Goal: Task Accomplishment & Management: Use online tool/utility

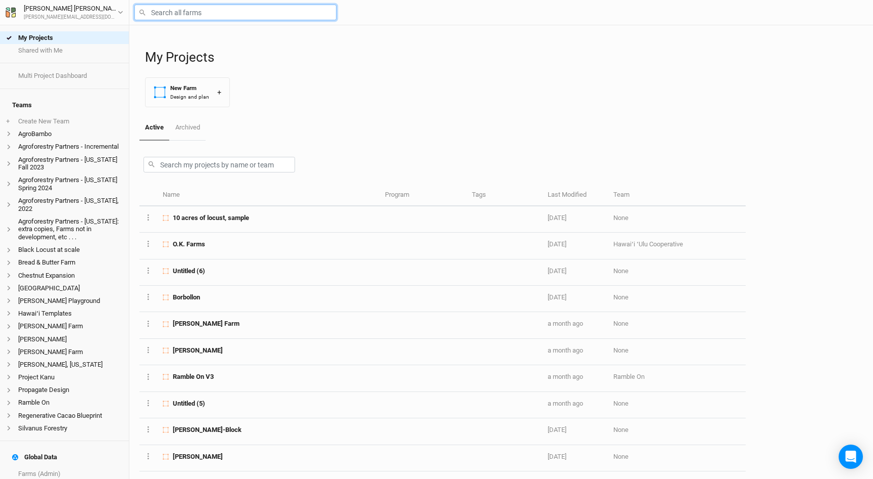
click at [168, 12] on input "text" at bounding box center [235, 13] width 202 height 16
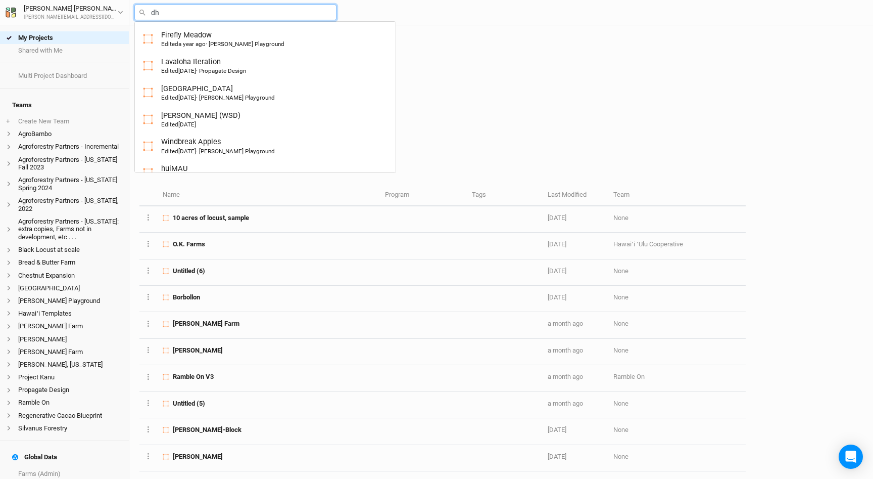
type input "dha"
type input "dharma Lea"
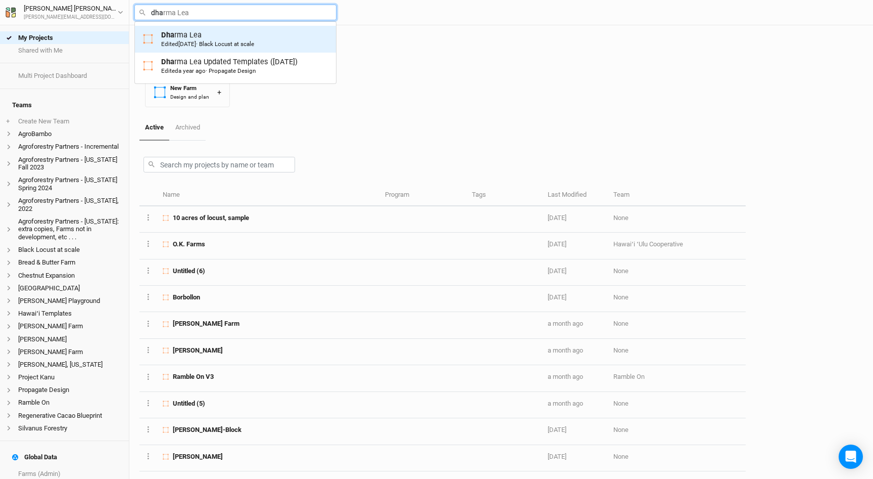
click at [198, 35] on div "Dha rma [PERSON_NAME] Edited [DATE] · Black Locust at scale" at bounding box center [207, 39] width 93 height 19
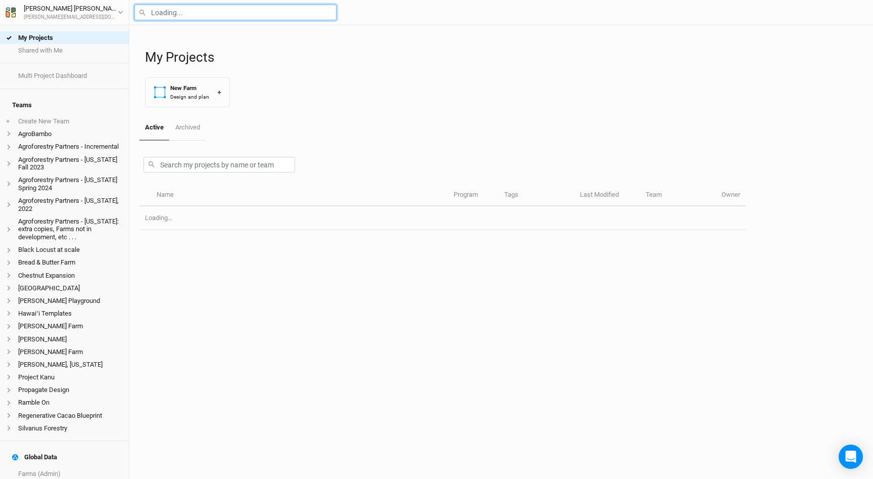
click at [163, 13] on input "text" at bounding box center [235, 13] width 202 height 16
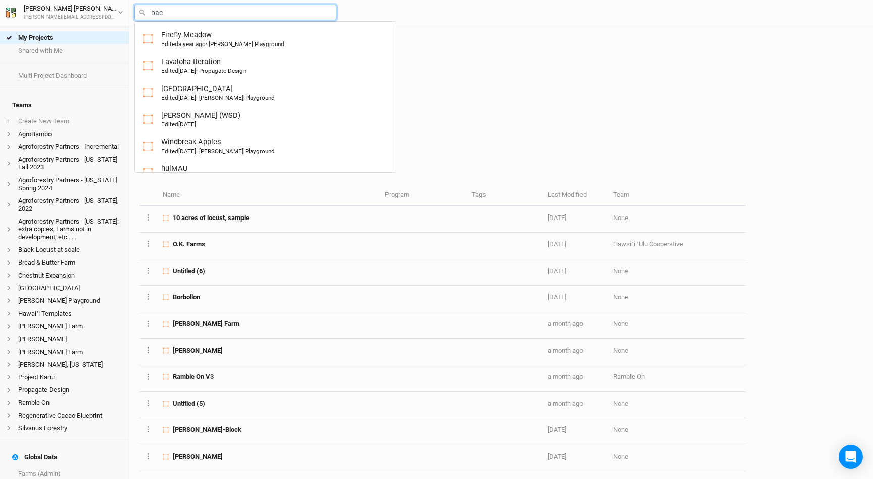
type input "back"
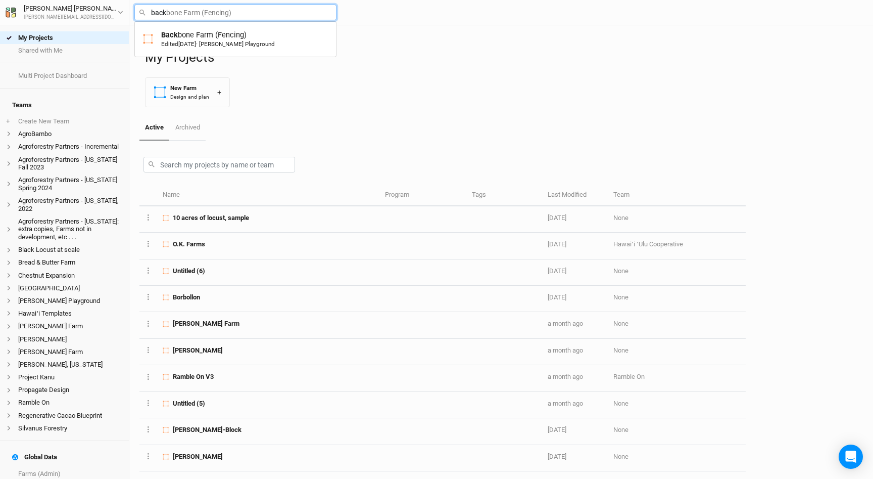
type input "backbone Farm (Fencing)"
type input "backc"
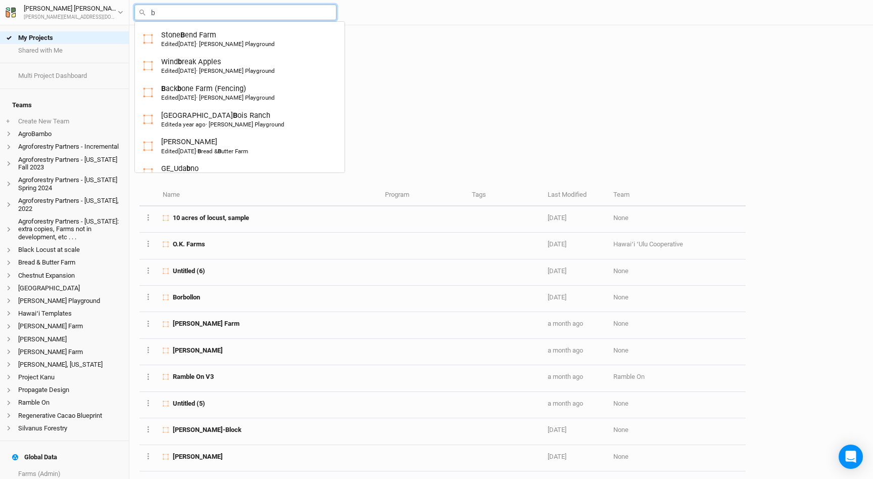
type input "ba"
type input "backbone Farm (Fencing)"
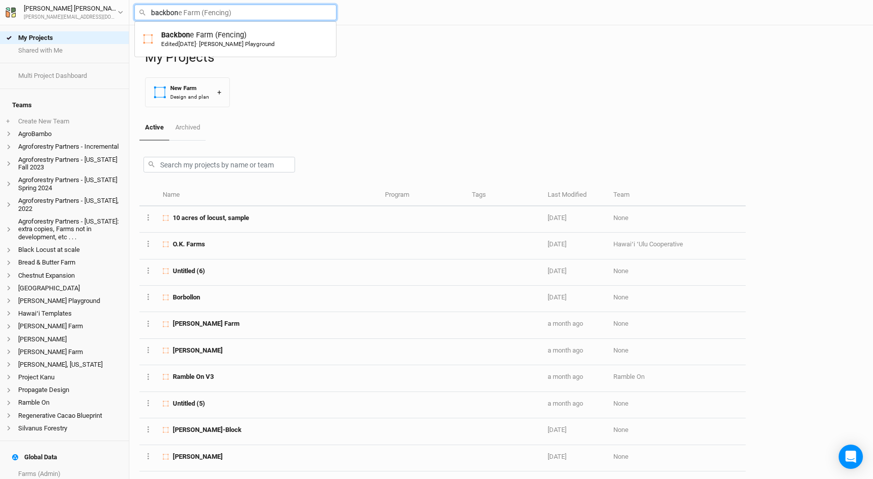
type input "backbone"
click at [200, 39] on div "Backbone Farm (Fencing) Edited [DATE] · [PERSON_NAME] Playground" at bounding box center [218, 39] width 114 height 19
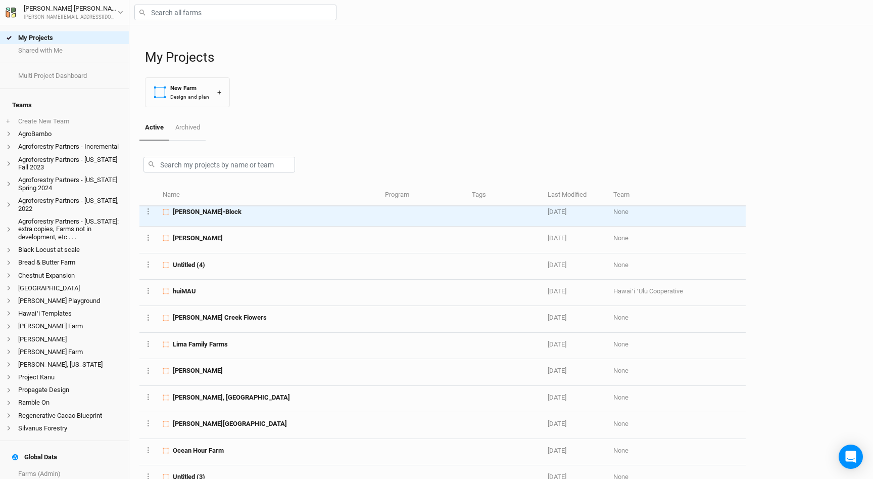
scroll to position [251, 0]
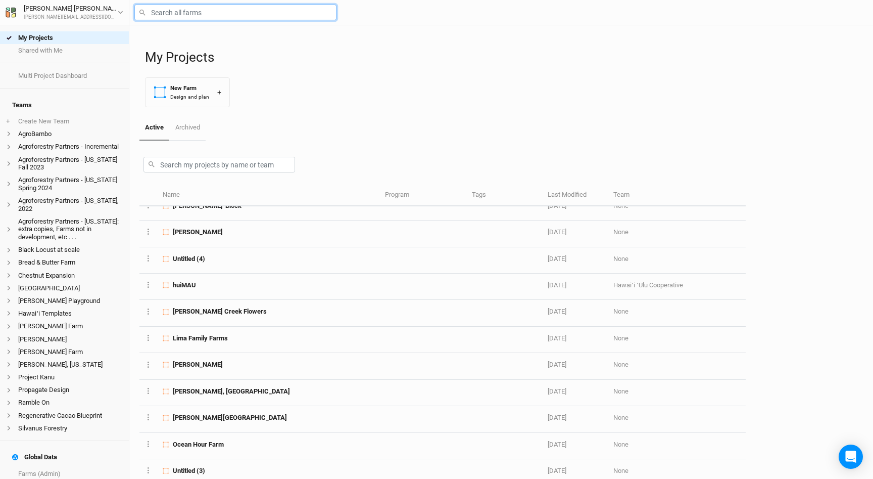
click at [177, 15] on input "text" at bounding box center [235, 13] width 202 height 16
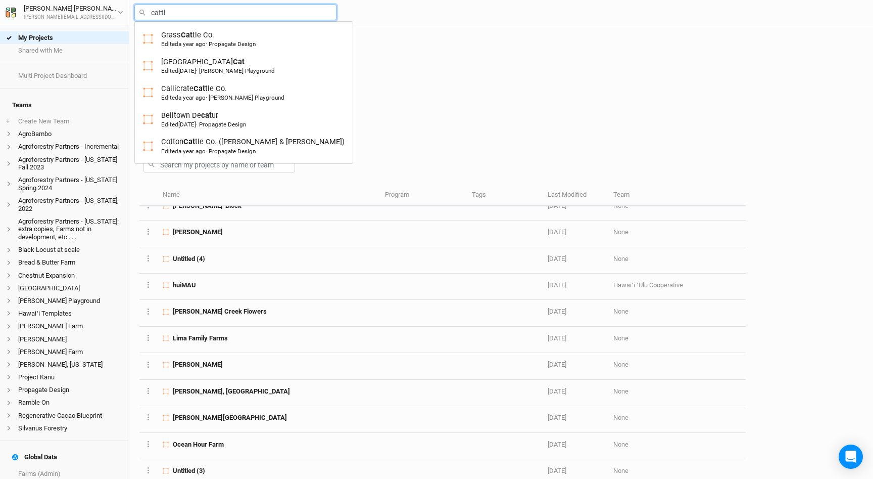
type input "cattle"
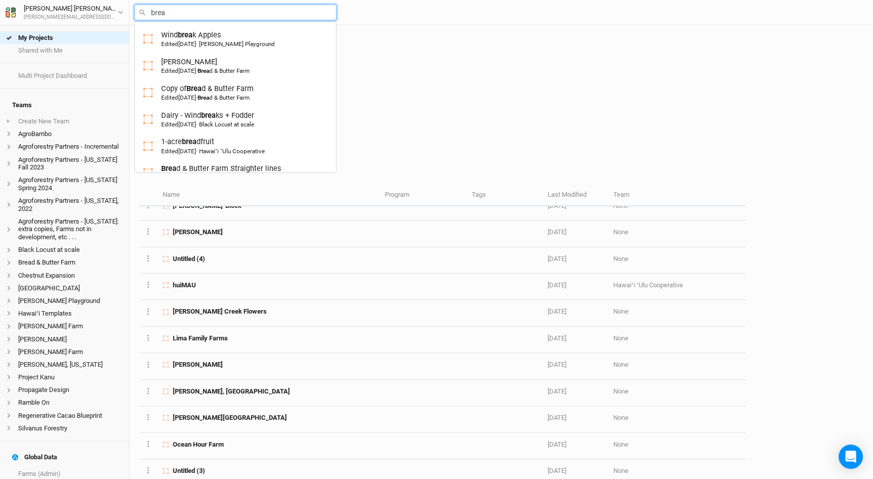
type input "bread"
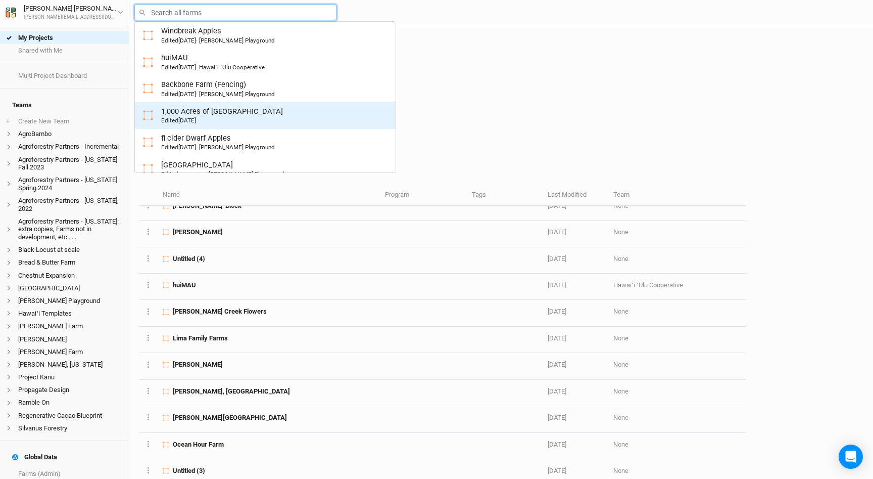
scroll to position [130, 0]
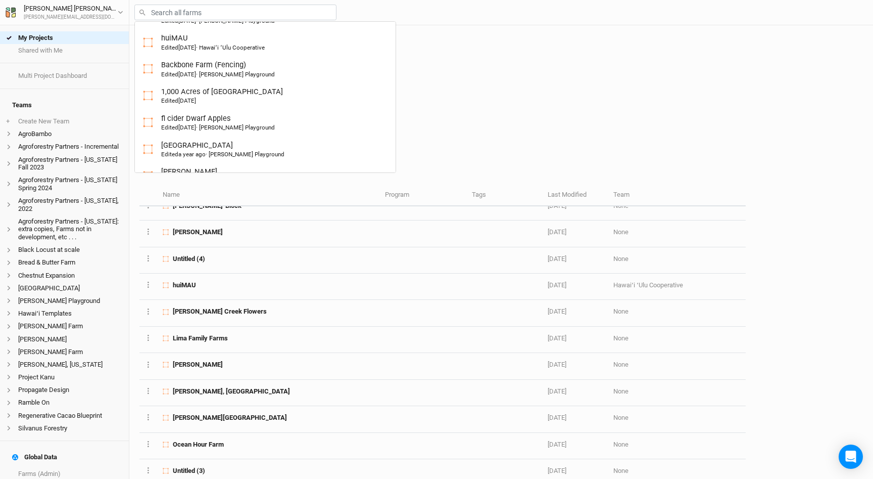
click at [423, 128] on div "Active Archived" at bounding box center [442, 127] width 606 height 25
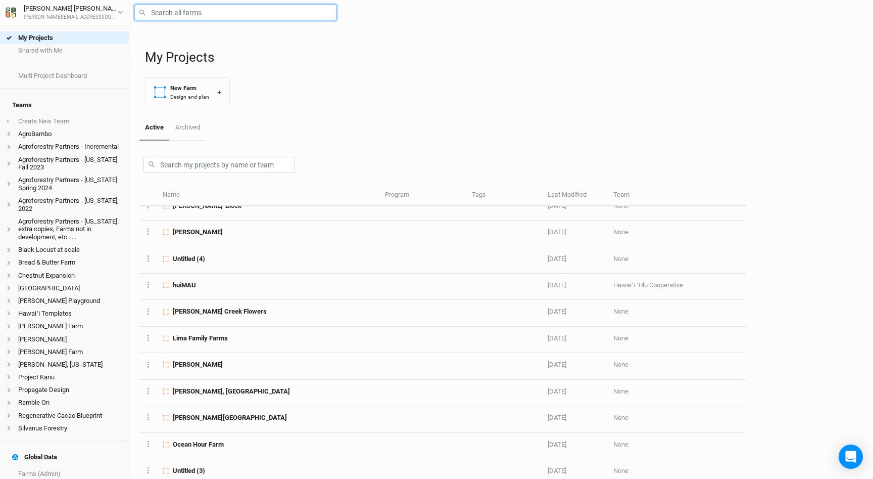
click at [169, 8] on input "text" at bounding box center [235, 13] width 202 height 16
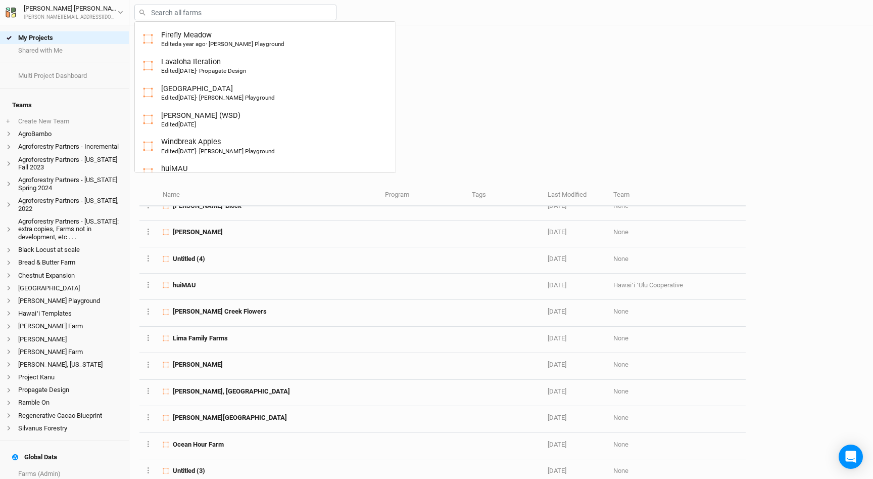
click at [499, 111] on div "My Projects New Farm Design and plan +" at bounding box center [504, 70] width 718 height 90
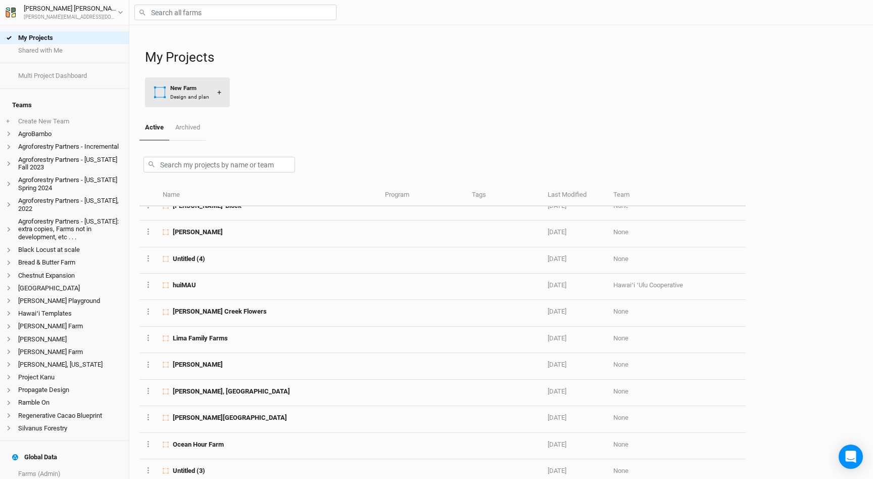
click at [193, 98] on div "Design and plan" at bounding box center [189, 97] width 39 height 8
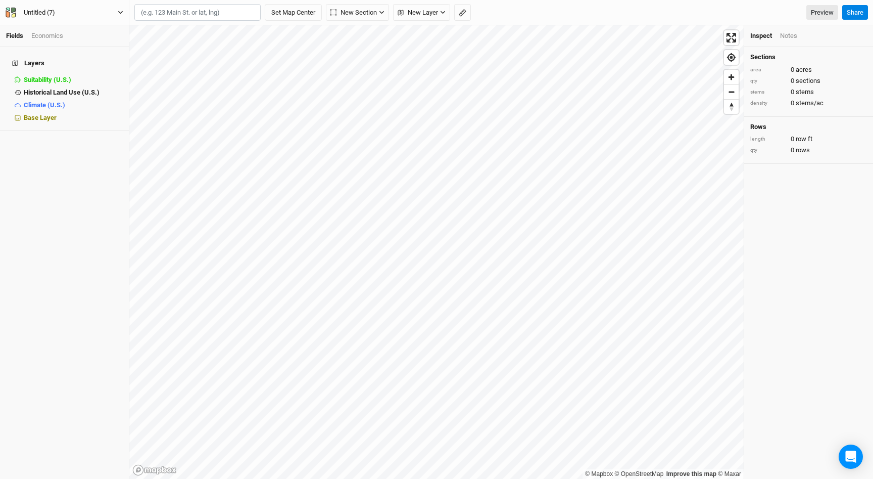
click at [42, 14] on div "Untitled (7)" at bounding box center [39, 13] width 31 height 10
click at [51, 26] on button "Back" at bounding box center [84, 28] width 80 height 13
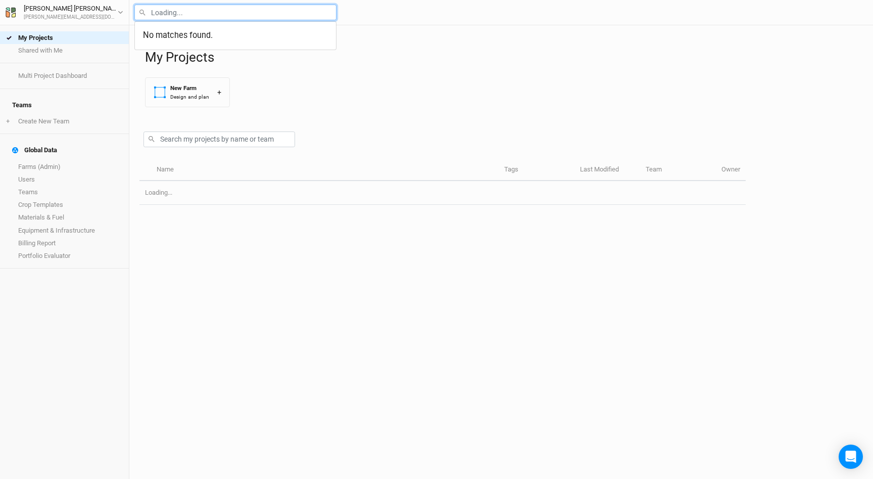
click at [170, 14] on input "text" at bounding box center [235, 13] width 202 height 16
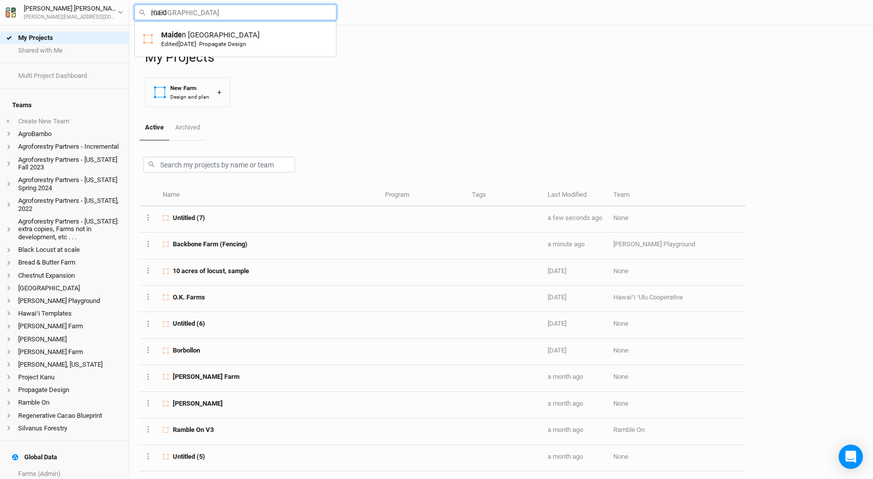
type input "maide"
type input "maiden Point Farm"
type input "maiden"
click at [196, 42] on span "[DATE]" at bounding box center [187, 43] width 18 height 7
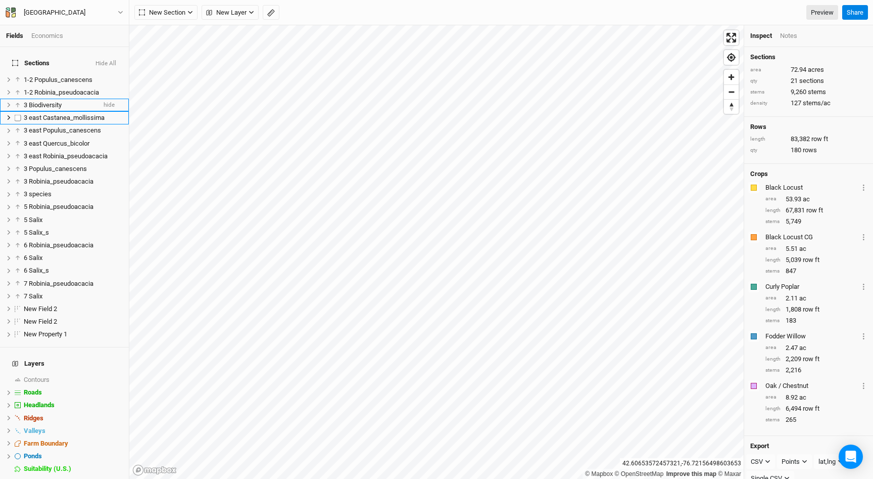
click at [118, 104] on div "Fields Economics Sections Hide All 1-2 Populus_canescens hide 1-2 Robinia_pseud…" at bounding box center [436, 239] width 873 height 479
click at [295, 0] on html "Fields Economics Sections Hide All 1-2 Populus_canescens hide 1-2 Robinia_pseud…" at bounding box center [436, 239] width 873 height 479
click at [45, 13] on div "[GEOGRAPHIC_DATA]" at bounding box center [55, 13] width 62 height 10
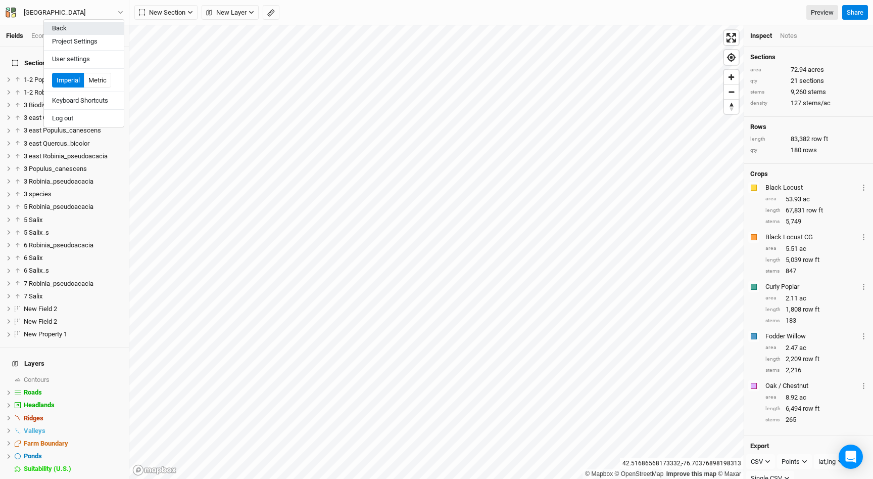
click at [65, 28] on button "Back" at bounding box center [84, 28] width 80 height 13
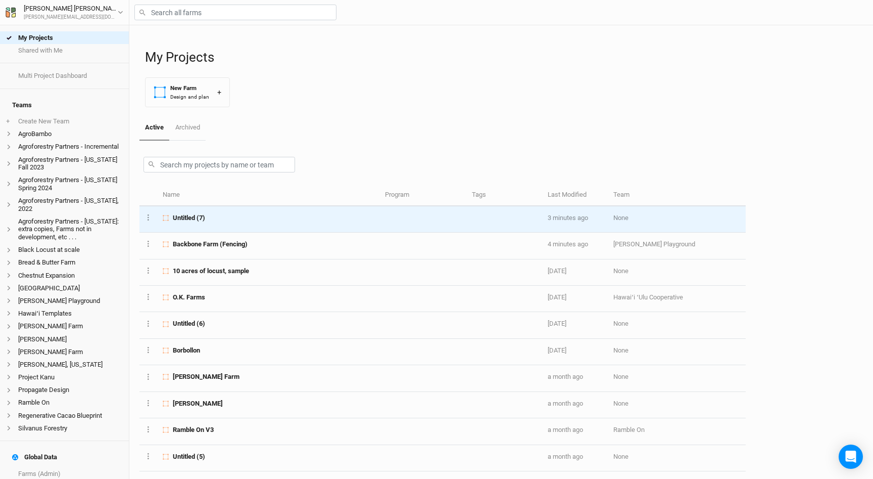
click at [236, 222] on td "Untitled (7)" at bounding box center [268, 219] width 222 height 26
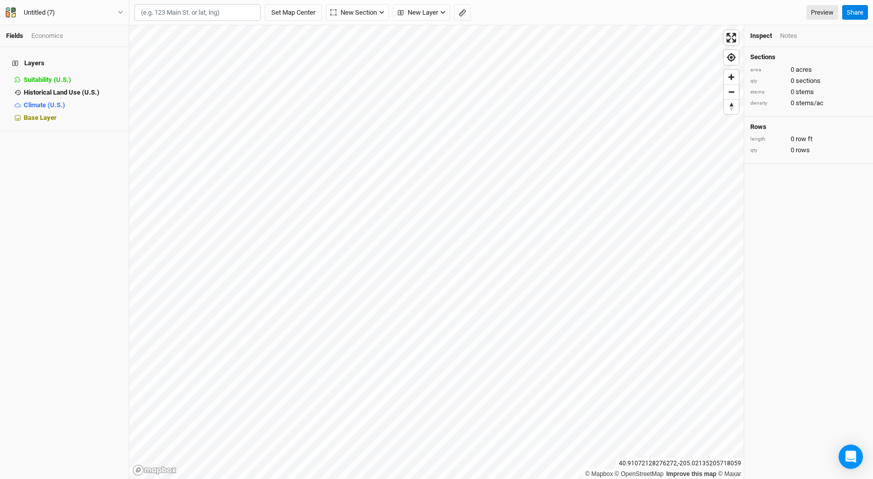
click at [174, 11] on input "text" at bounding box center [197, 12] width 126 height 17
type input "b"
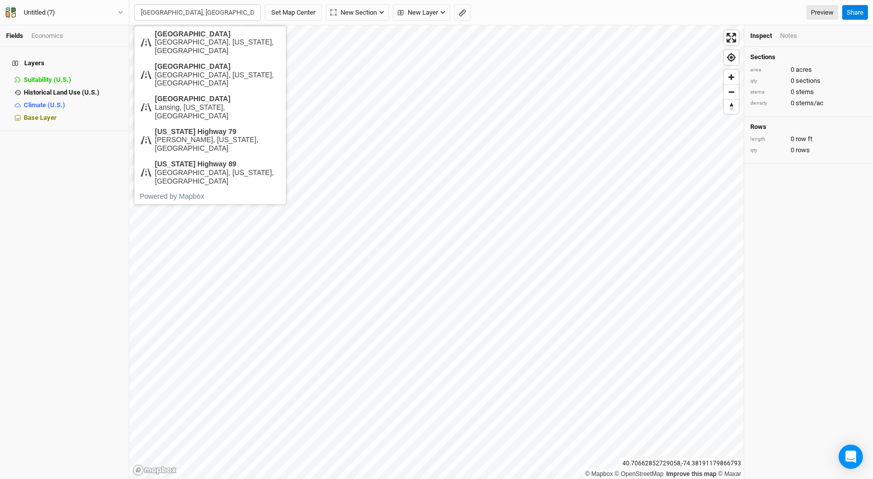
type input "trumansburg, ny"
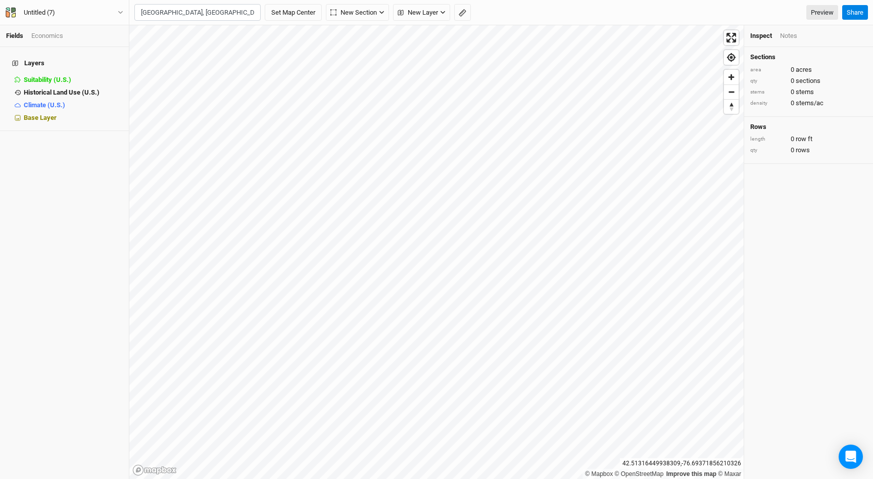
click at [163, 16] on input "trumansburg, ny" at bounding box center [197, 12] width 126 height 17
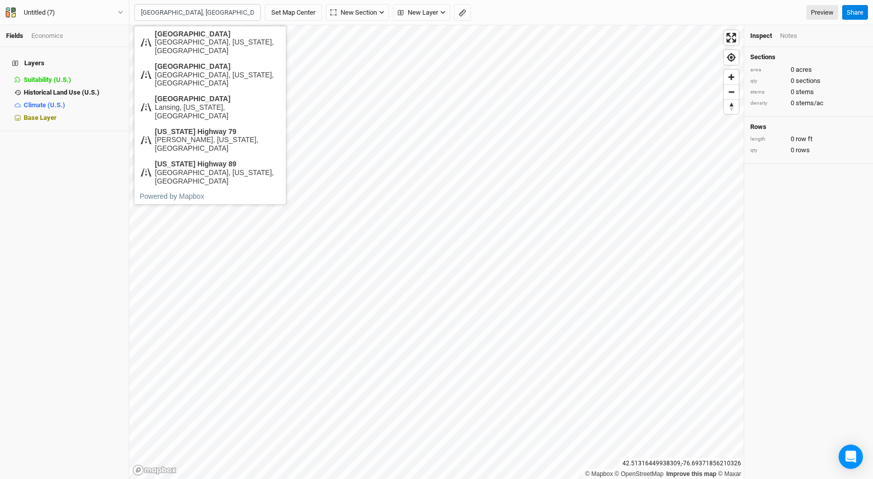
click at [163, 16] on input "trumansburg, ny" at bounding box center [197, 12] width 126 height 17
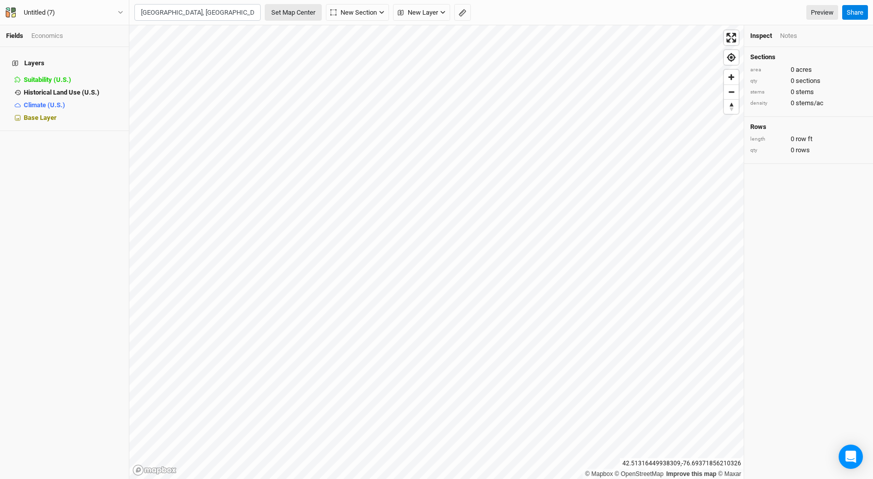
click at [308, 11] on button "Set Map Center" at bounding box center [293, 12] width 57 height 17
click at [70, 14] on button "Untitled (7)" at bounding box center [64, 12] width 119 height 11
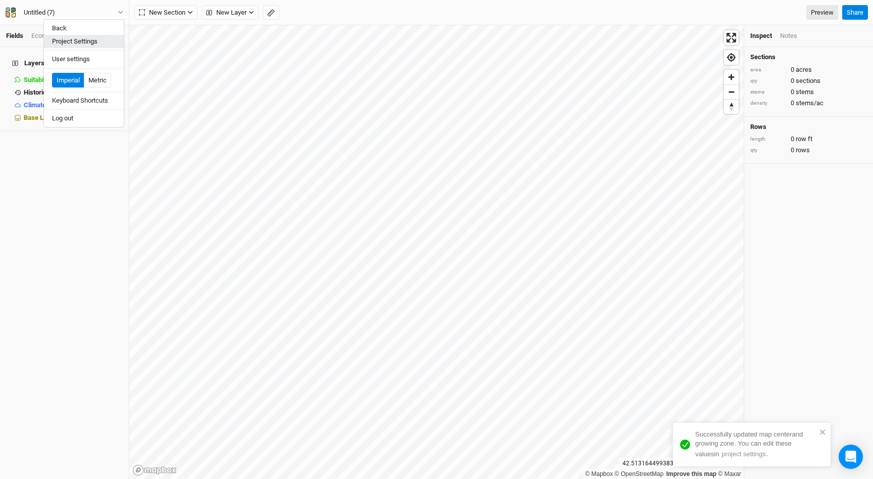
click at [71, 38] on button "Project Settings" at bounding box center [84, 41] width 80 height 13
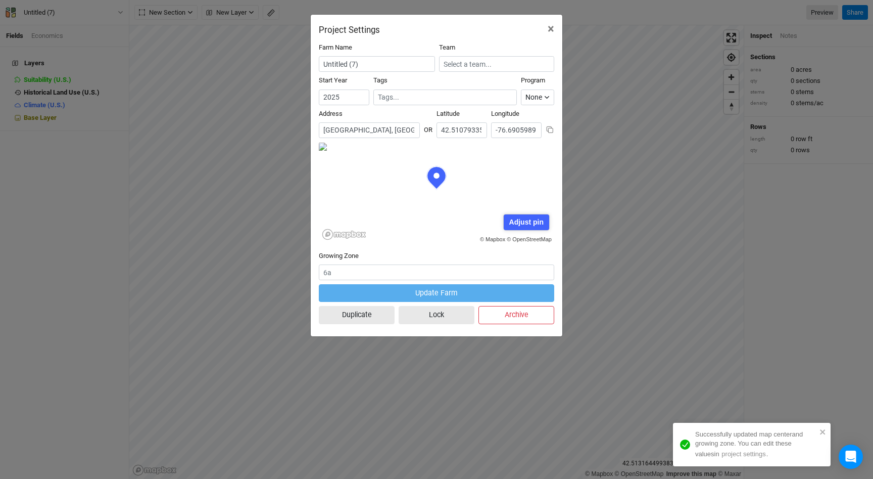
scroll to position [51, 118]
click at [359, 66] on input "Untitled (7)" at bounding box center [377, 64] width 116 height 16
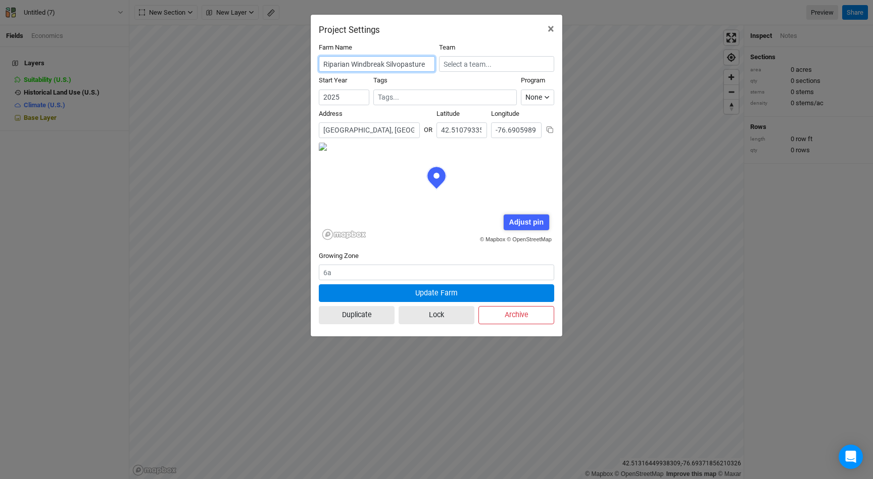
type input "Riparian Windbreak Silvopasture"
click at [546, 125] on button at bounding box center [550, 129] width 9 height 9
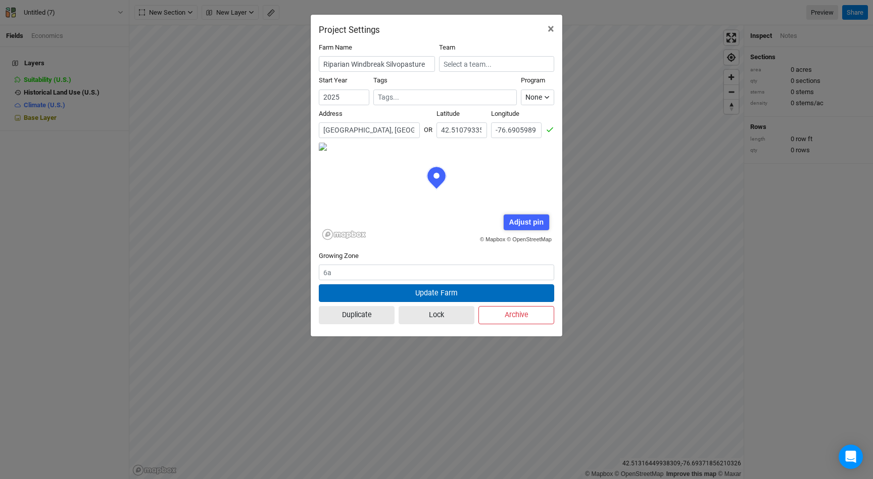
click at [434, 295] on button "Update Farm" at bounding box center [436, 293] width 235 height 18
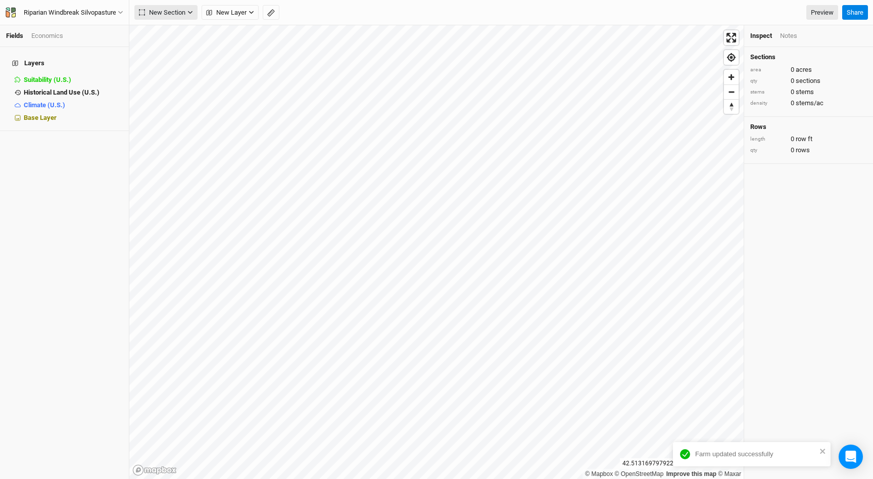
click at [184, 16] on span "New Section" at bounding box center [162, 13] width 46 height 10
click at [176, 46] on button "Line" at bounding box center [175, 49] width 80 height 16
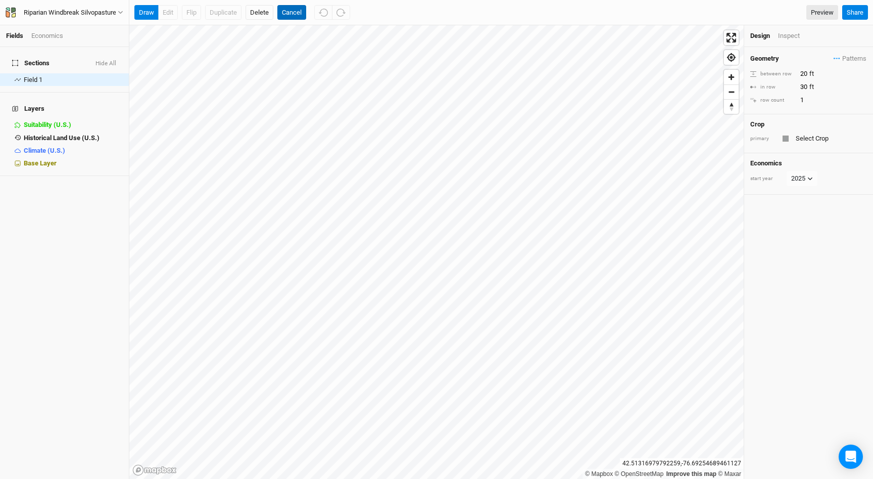
click at [294, 15] on button "Cancel" at bounding box center [291, 12] width 29 height 15
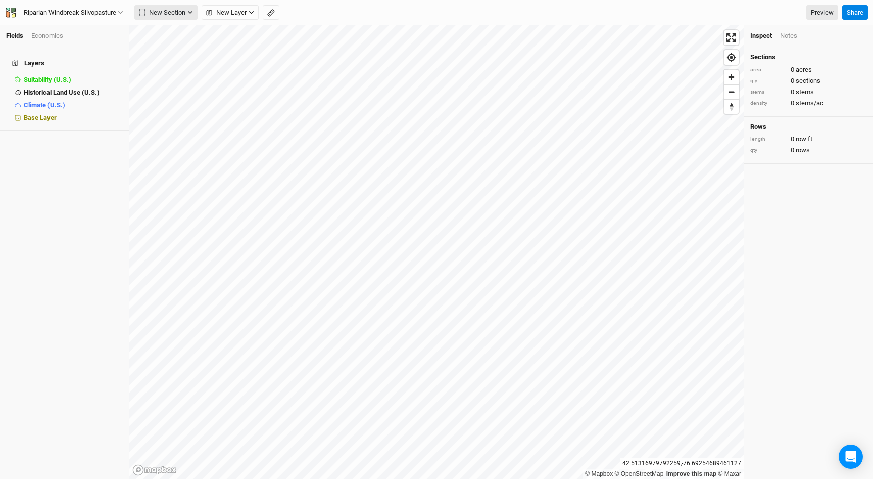
click at [170, 6] on button "New Section" at bounding box center [165, 12] width 63 height 15
click at [165, 47] on div "Line" at bounding box center [164, 49] width 16 height 12
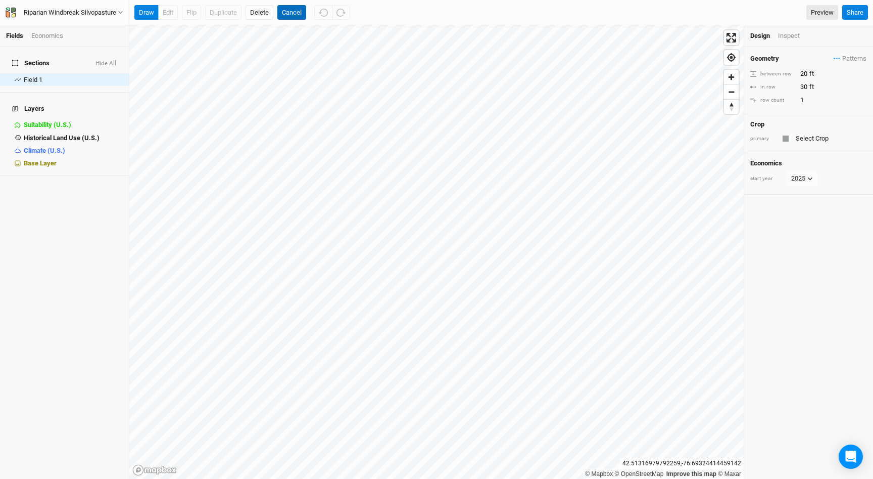
click at [284, 13] on button "Cancel" at bounding box center [291, 12] width 29 height 15
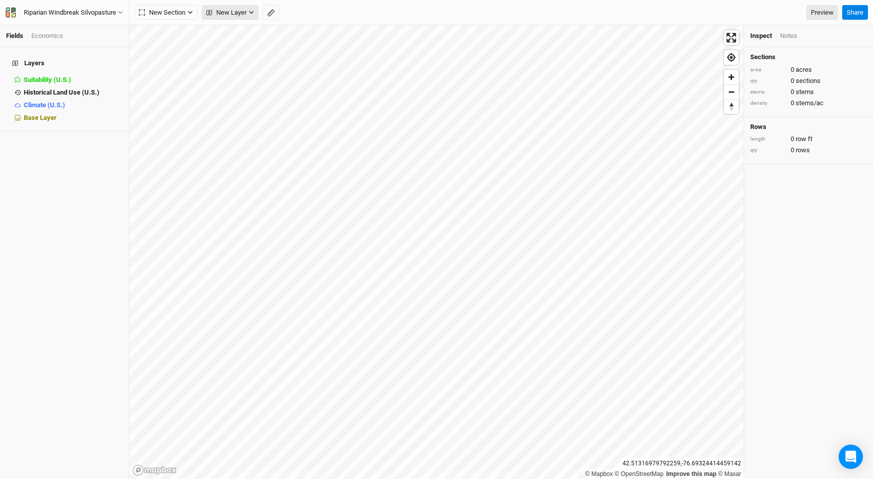
click at [221, 14] on span "New Layer" at bounding box center [226, 13] width 40 height 10
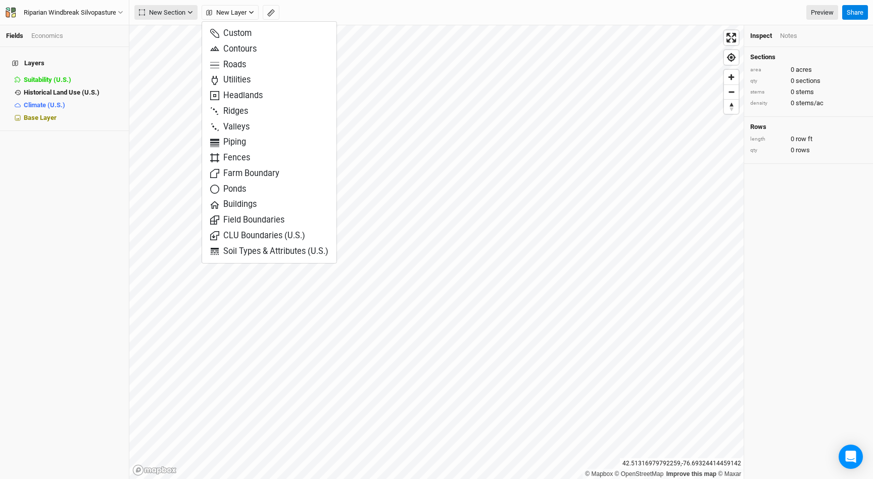
click at [187, 13] on button "New Section" at bounding box center [165, 12] width 63 height 15
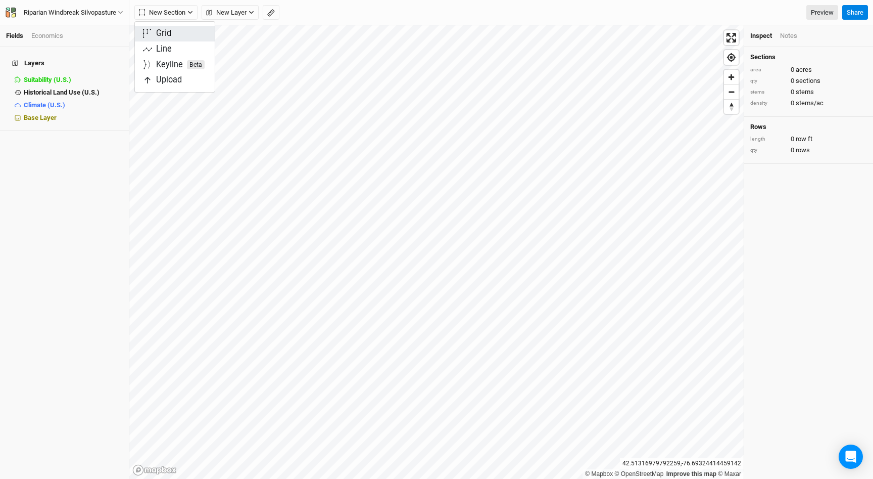
click at [182, 36] on button "Grid" at bounding box center [175, 34] width 80 height 16
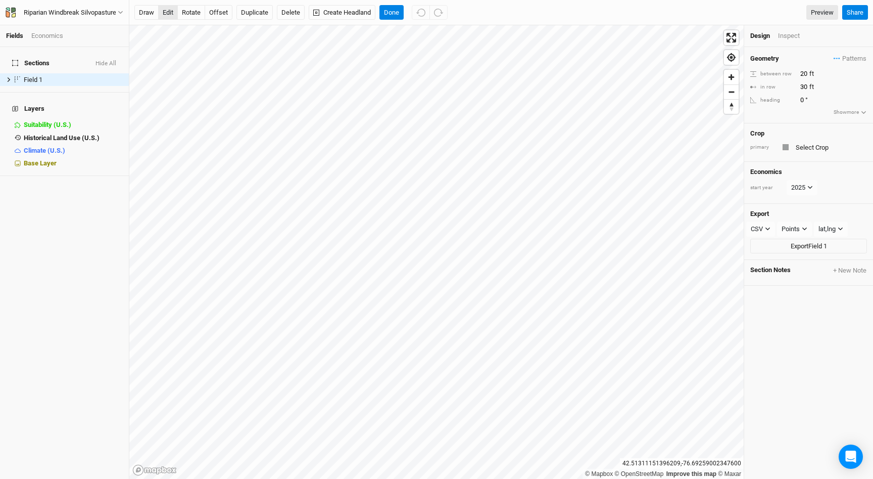
click at [167, 16] on button "edit" at bounding box center [168, 12] width 20 height 15
click at [800, 151] on input "text" at bounding box center [830, 147] width 74 height 12
click at [817, 185] on div "Black Locust ( Fencepo sts Only)" at bounding box center [811, 181] width 88 height 9
type input "Black Locust (Fenceposts Only)"
type input "6"
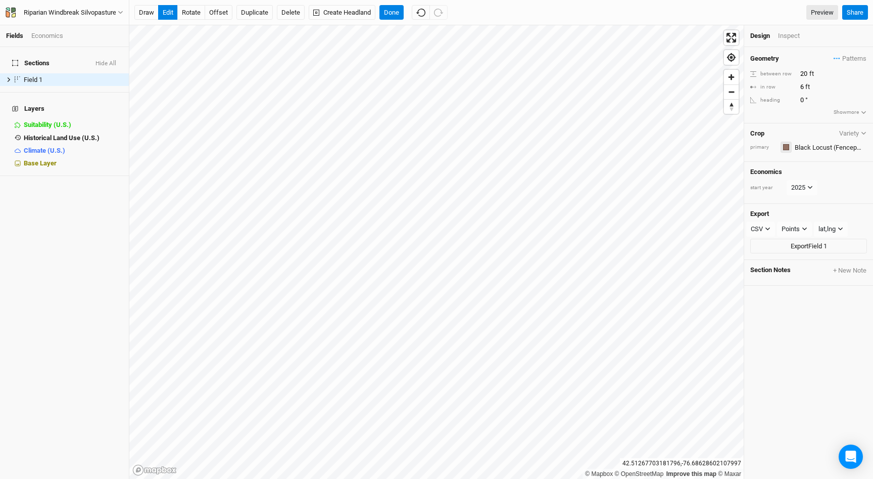
click at [785, 147] on div "button" at bounding box center [786, 147] width 6 height 6
click at [818, 194] on span "Orange" at bounding box center [816, 198] width 27 height 12
click at [195, 15] on button "rotate" at bounding box center [191, 12] width 28 height 15
type input "63.4"
click at [172, 13] on button "edit" at bounding box center [168, 12] width 20 height 15
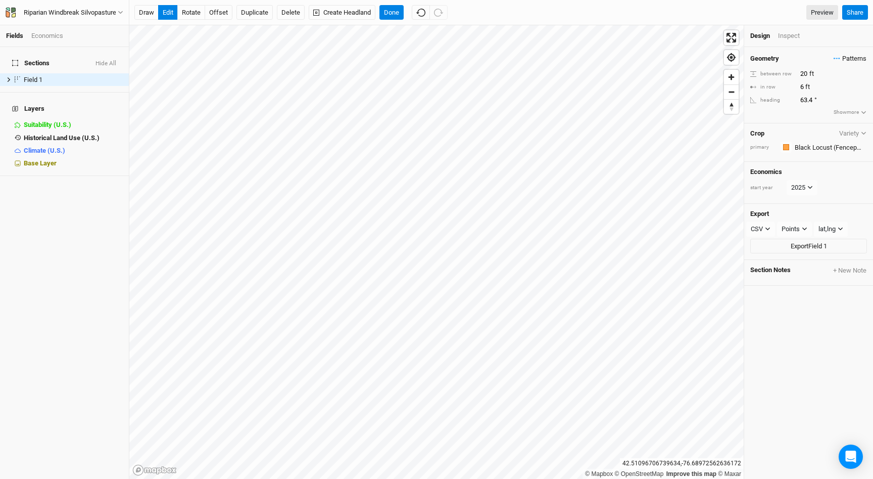
click at [863, 53] on div "© Mapbox © OpenStreetMap Improve this map © Maxar 42.51096706739634 , -76.68972…" at bounding box center [501, 251] width 744 height 453
click at [402, 11] on button "Done" at bounding box center [392, 12] width 24 height 15
